Goal: Communication & Community: Answer question/provide support

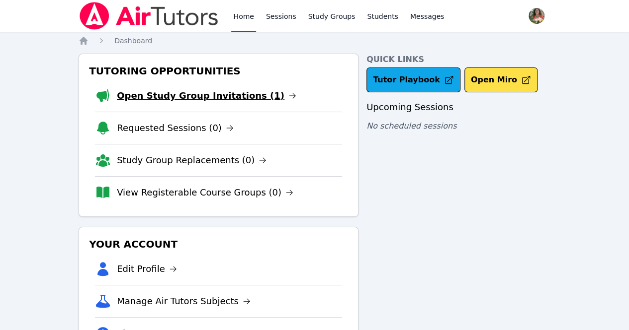
click at [220, 96] on link "Open Study Group Invitations (1)" at bounding box center [206, 96] width 179 height 14
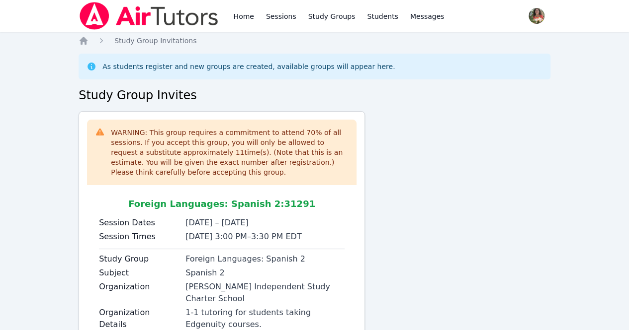
scroll to position [80, 0]
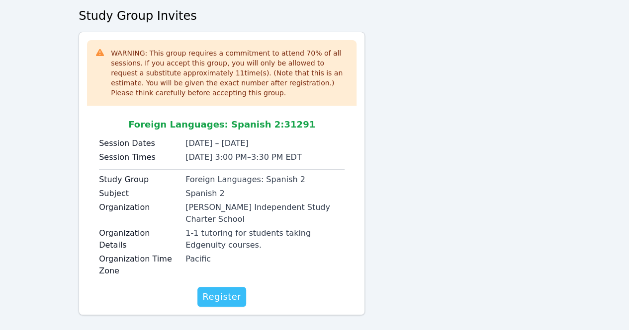
click at [225, 287] on button "Register" at bounding box center [221, 297] width 49 height 20
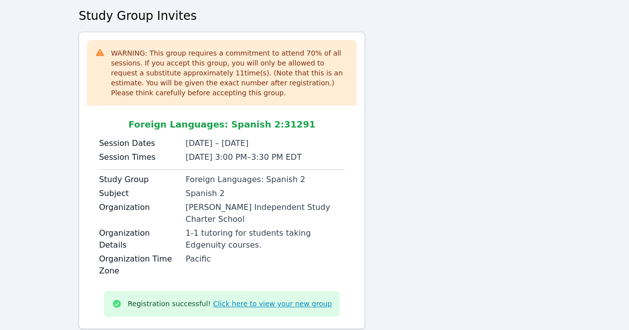
click at [247, 299] on link "Click here to view your new group" at bounding box center [272, 304] width 119 height 10
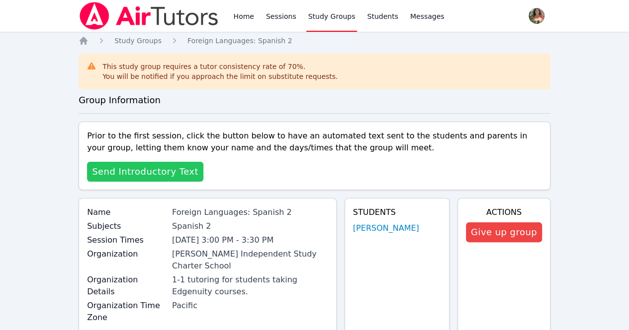
click at [158, 171] on span "Send Introductory Text" at bounding box center [145, 172] width 106 height 14
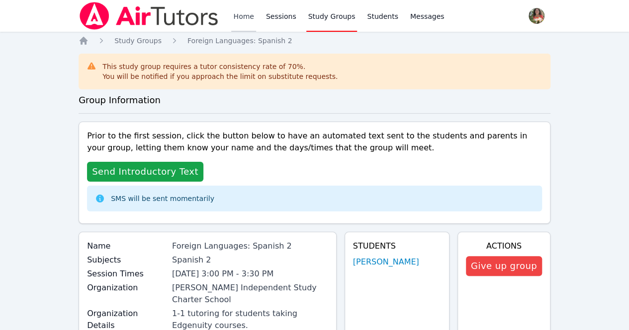
click at [239, 21] on link "Home" at bounding box center [243, 16] width 24 height 32
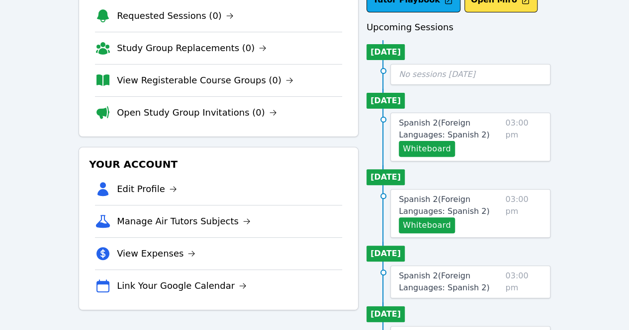
scroll to position [80, 0]
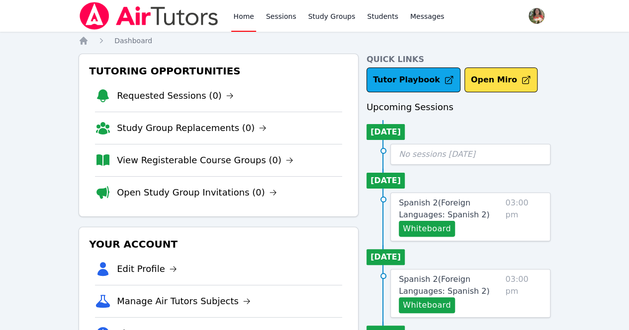
scroll to position [12, 0]
click at [447, 210] on span "Spanish 2 ( Foreign Languages: Spanish 2 )" at bounding box center [444, 208] width 90 height 21
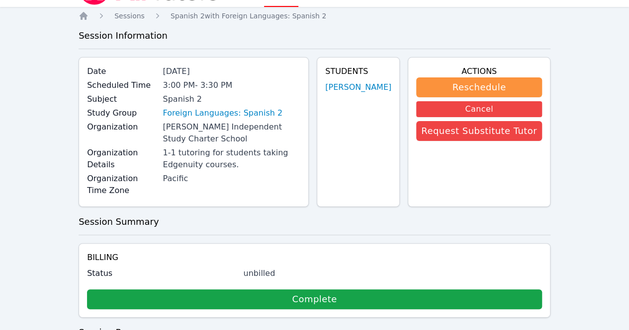
scroll to position [26, 0]
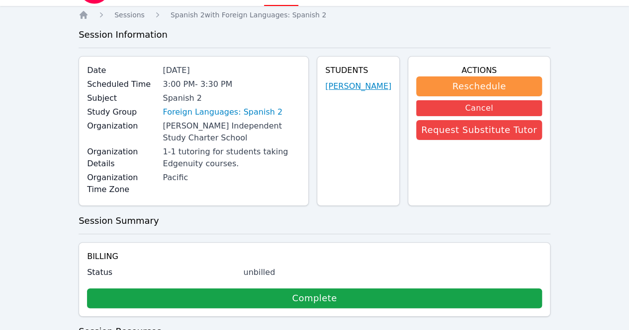
click at [372, 88] on link "Tehzeeb Khan" at bounding box center [358, 87] width 66 height 12
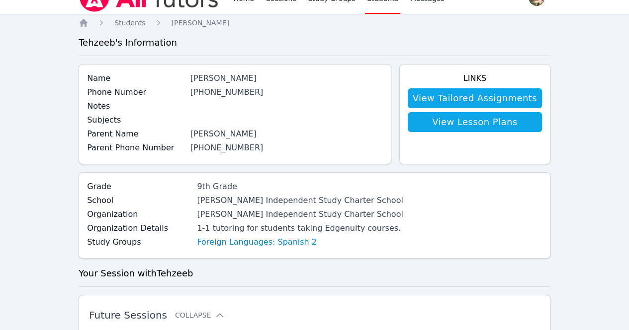
scroll to position [18, 0]
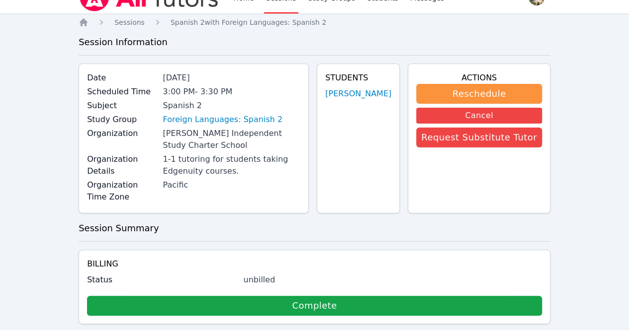
scroll to position [26, 0]
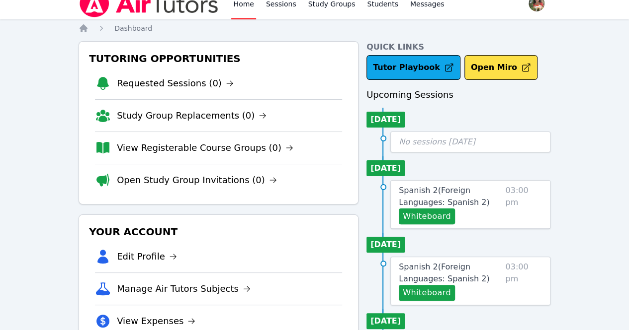
scroll to position [12, 0]
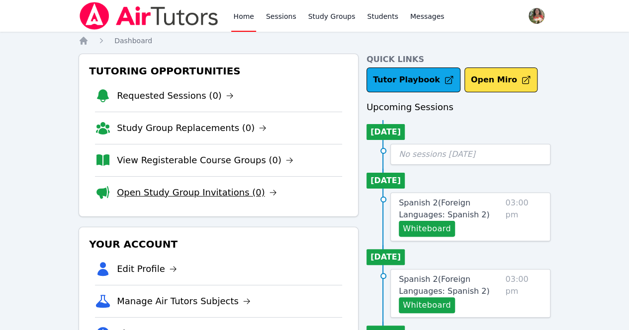
drag, startPoint x: 0, startPoint y: 0, endPoint x: 230, endPoint y: 193, distance: 300.1
click at [230, 193] on link "Open Study Group Invitations (0)" at bounding box center [197, 193] width 160 height 14
click at [240, 160] on link "View Registerable Course Groups (0)" at bounding box center [205, 161] width 176 height 14
click at [437, 200] on span "Spanish 2 ( Foreign Languages: Spanish 2 )" at bounding box center [444, 208] width 90 height 21
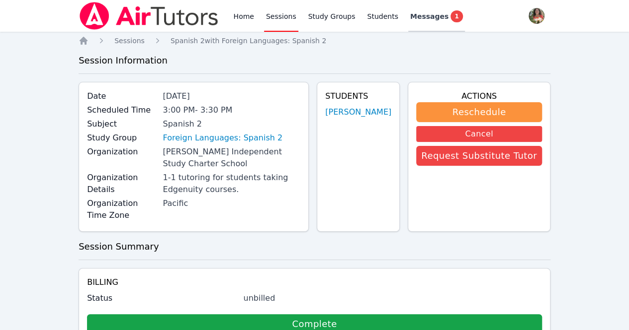
click at [430, 18] on div "Messages 1" at bounding box center [436, 16] width 53 height 12
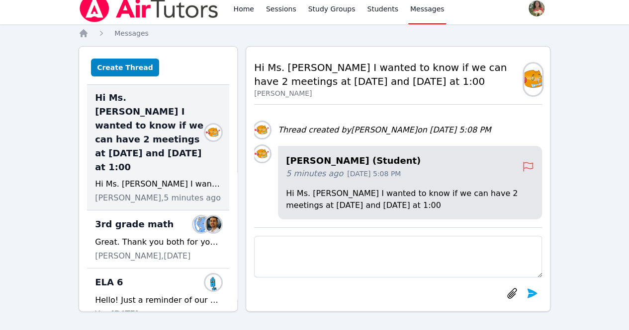
scroll to position [8, 0]
click at [344, 246] on textarea at bounding box center [398, 257] width 288 height 42
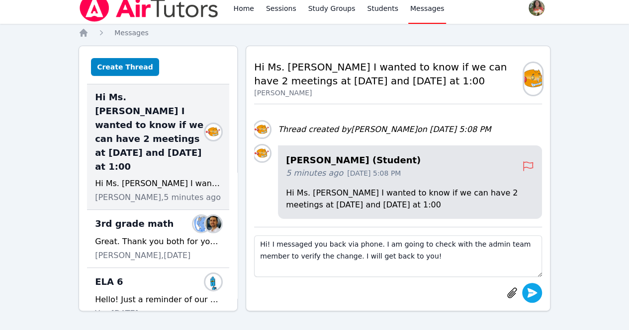
type textarea "Hi! I messaged you back via phone. I am going to check with the admin team memb…"
click at [532, 292] on icon "submit" at bounding box center [532, 292] width 10 height 9
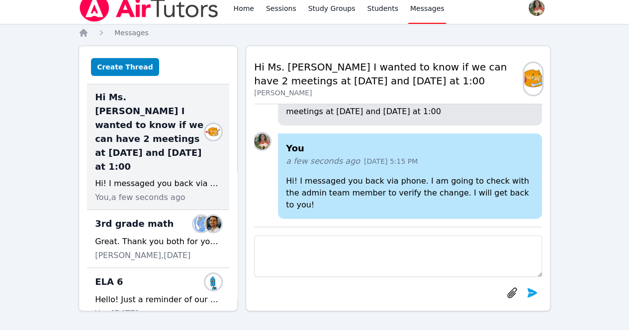
scroll to position [9, 0]
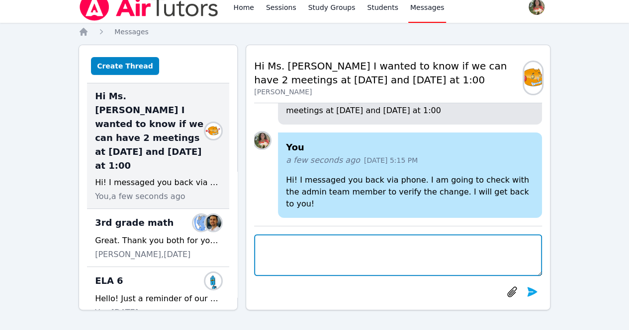
click at [402, 244] on textarea at bounding box center [398, 256] width 288 height 42
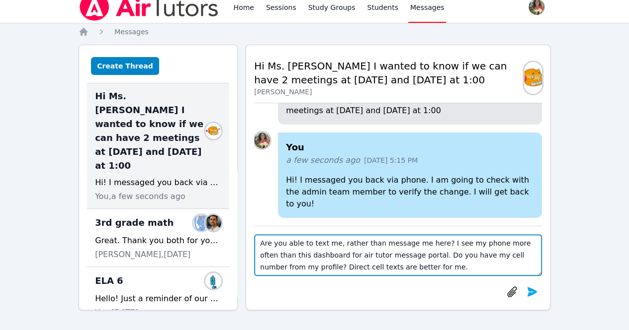
scroll to position [7, 0]
type textarea "Are you able to text me, rather than message me here? I see my phone more often…"
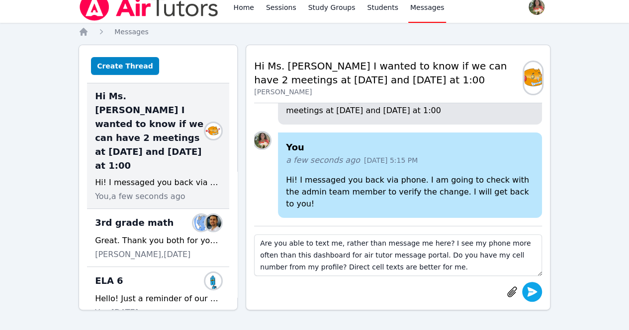
click at [531, 288] on icon "submit" at bounding box center [532, 292] width 12 height 12
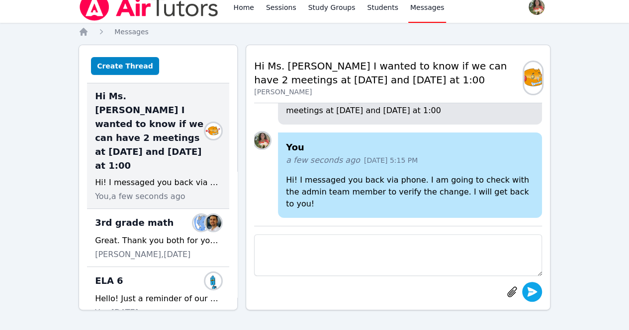
scroll to position [0, 0]
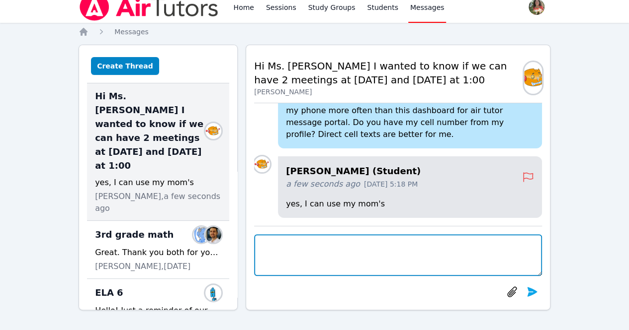
click at [342, 250] on textarea at bounding box center [398, 256] width 288 height 42
